Goal: Obtain resource: Obtain resource

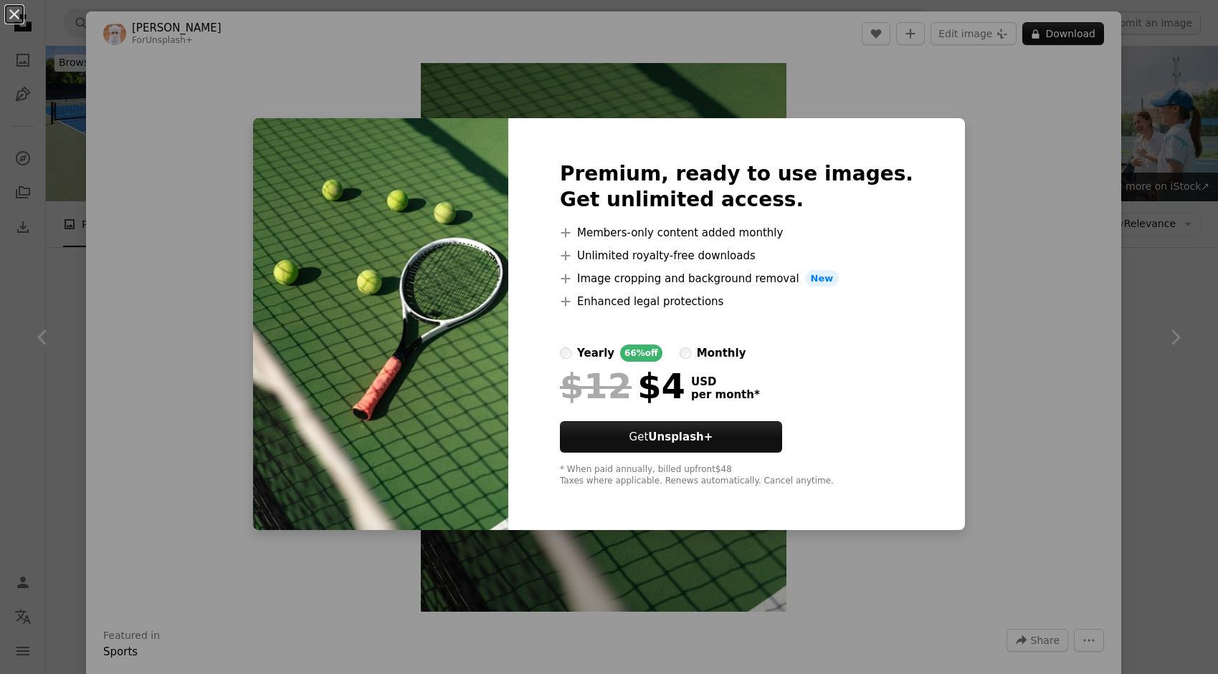
scroll to position [356, 0]
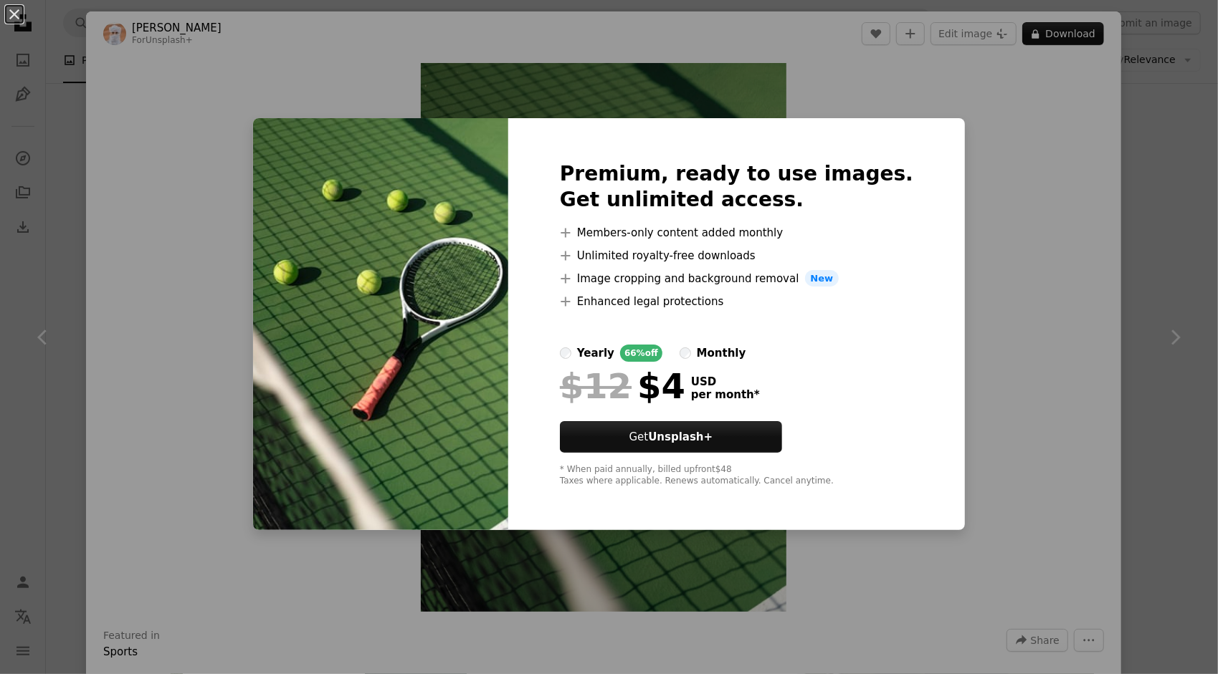
click at [1004, 251] on div "An X shape Premium, ready to use images. Get unlimited access. A plus sign Memb…" at bounding box center [609, 337] width 1218 height 674
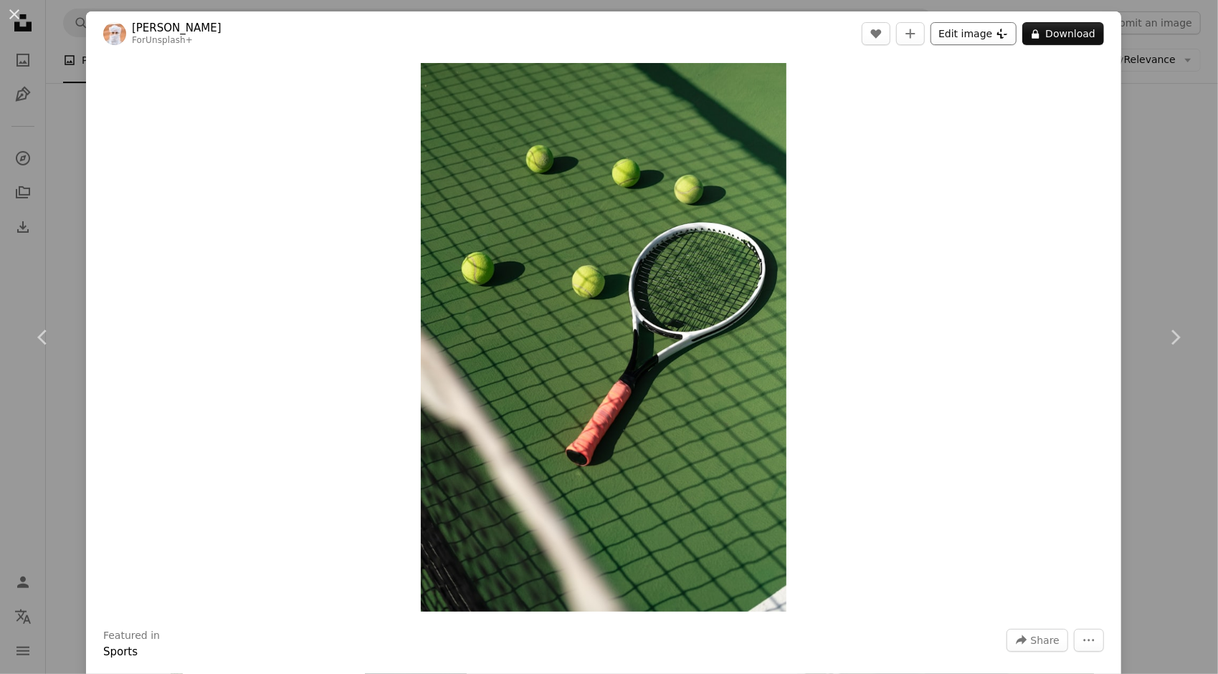
click at [953, 34] on button "Edit image Plus sign for Unsplash+" at bounding box center [973, 33] width 86 height 23
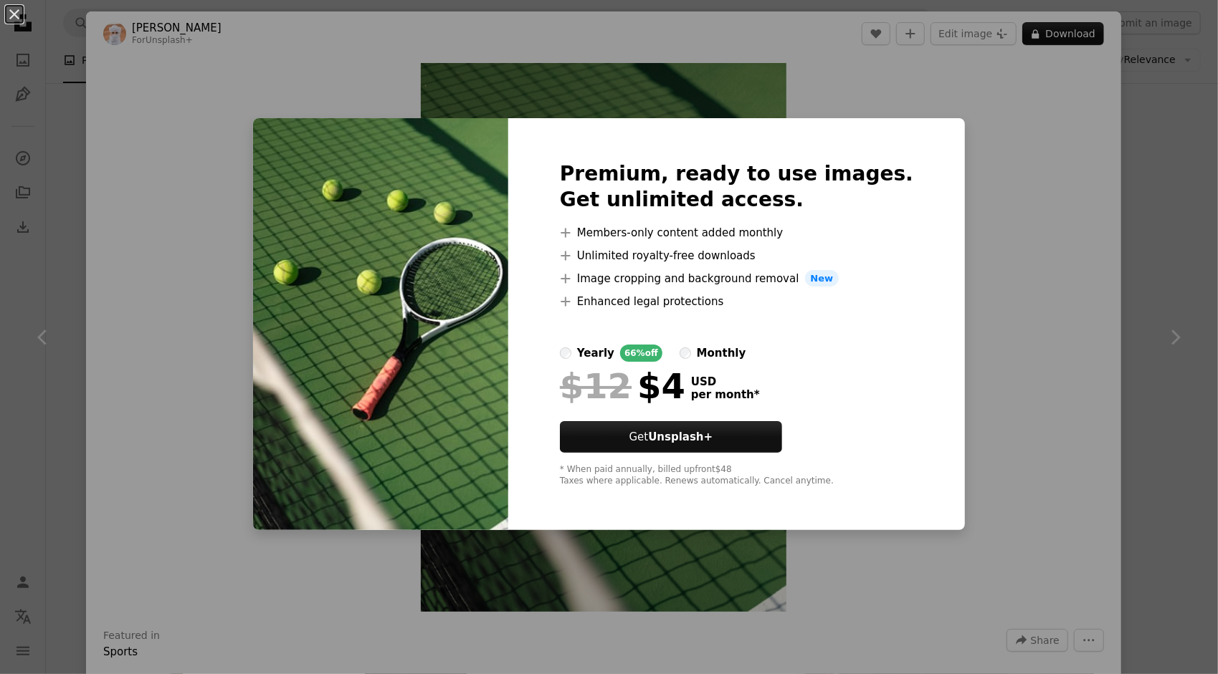
click at [1031, 160] on div "An X shape Premium, ready to use images. Get unlimited access. A plus sign Memb…" at bounding box center [609, 337] width 1218 height 674
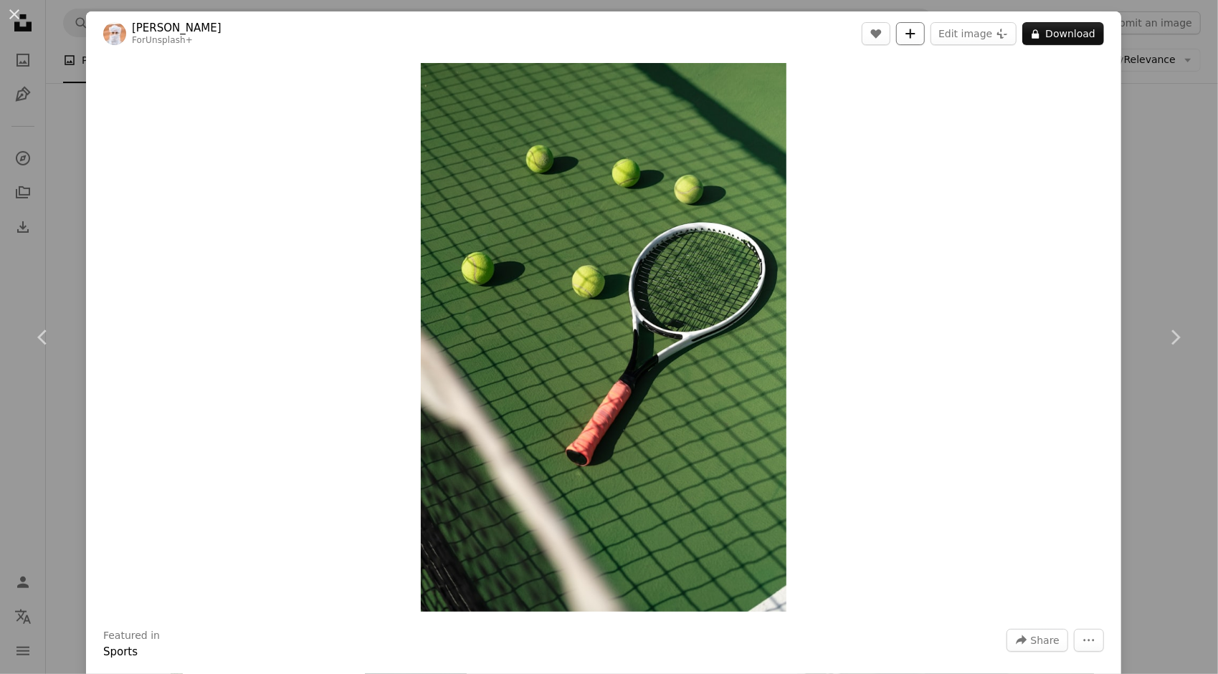
click at [905, 37] on icon "A plus sign" at bounding box center [910, 33] width 11 height 11
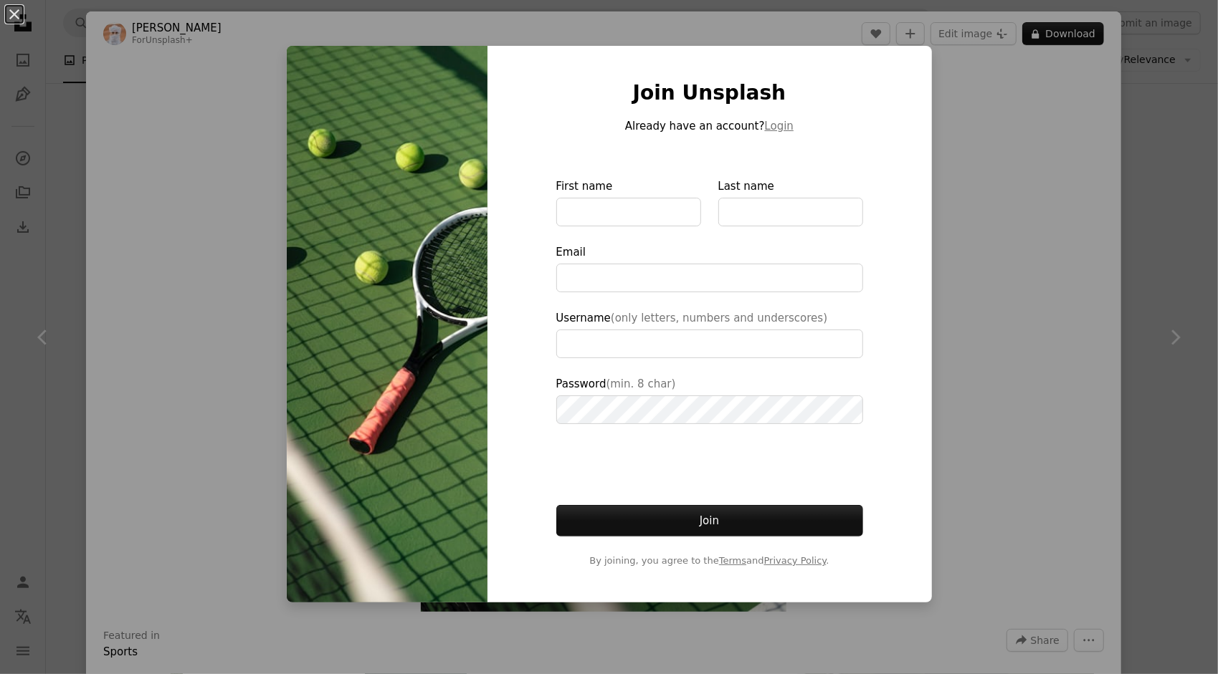
click at [995, 112] on div "An X shape Join Unsplash Already have an account? Login First name Last name Em…" at bounding box center [609, 337] width 1218 height 674
